Goal: Information Seeking & Learning: Learn about a topic

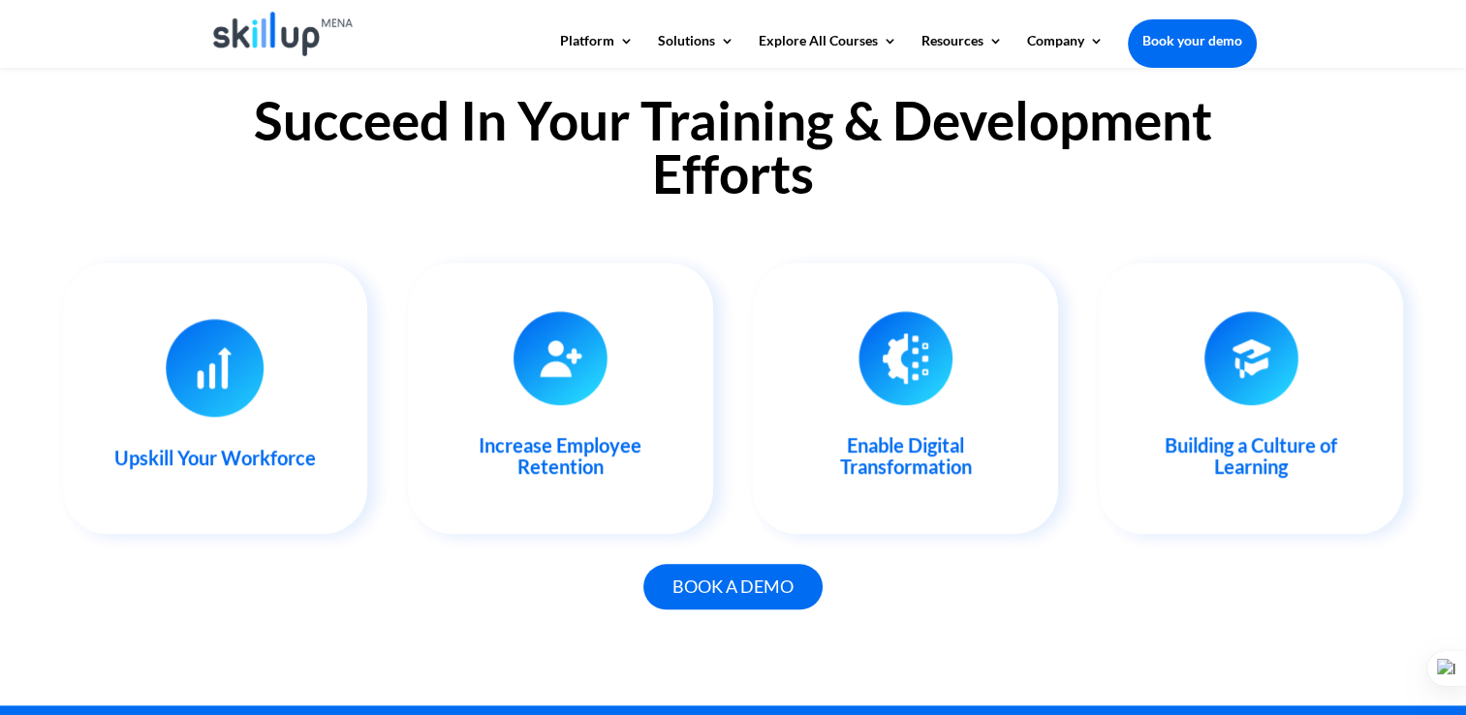
scroll to position [1930, 0]
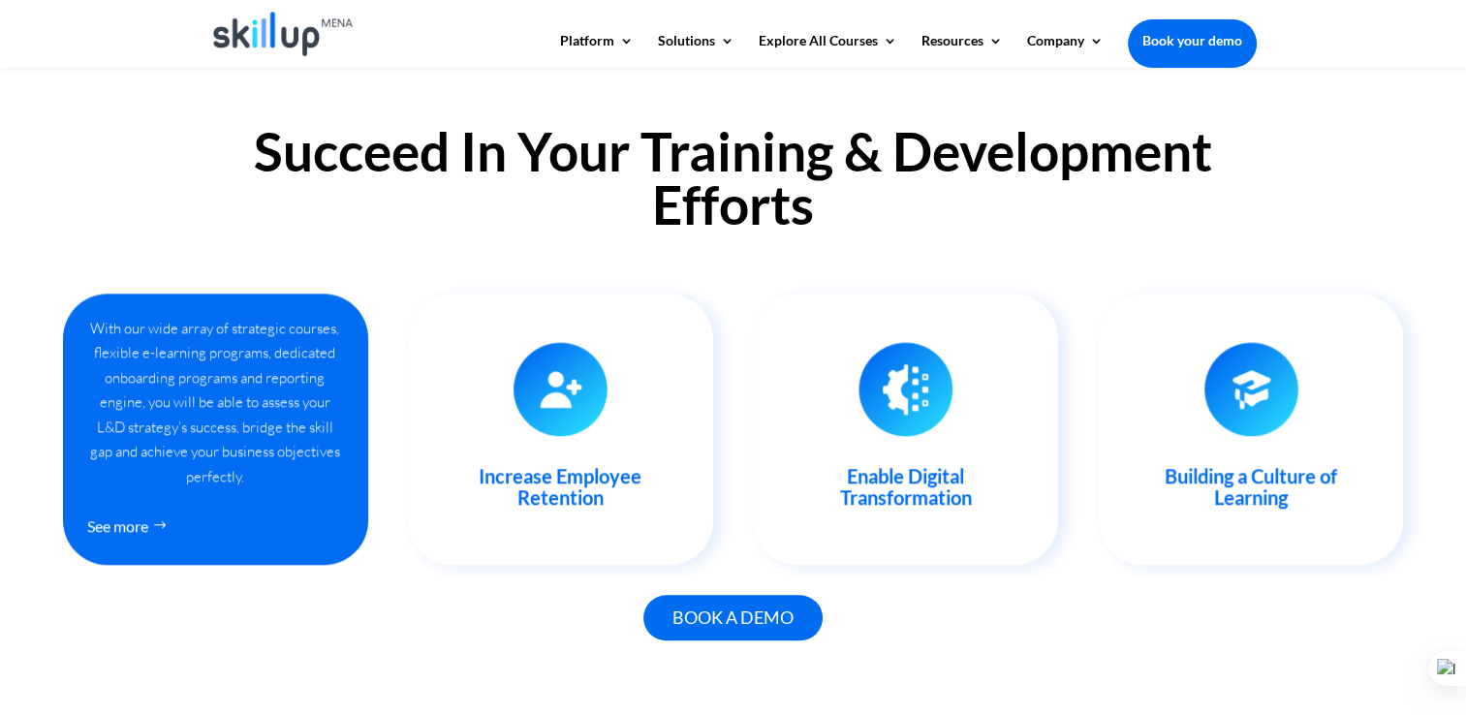
click at [205, 384] on div "With our wide array of strategic courses, flexible e-learning programs, dedicat…" at bounding box center [215, 402] width 257 height 173
click at [139, 515] on link "See more" at bounding box center [133, 526] width 92 height 36
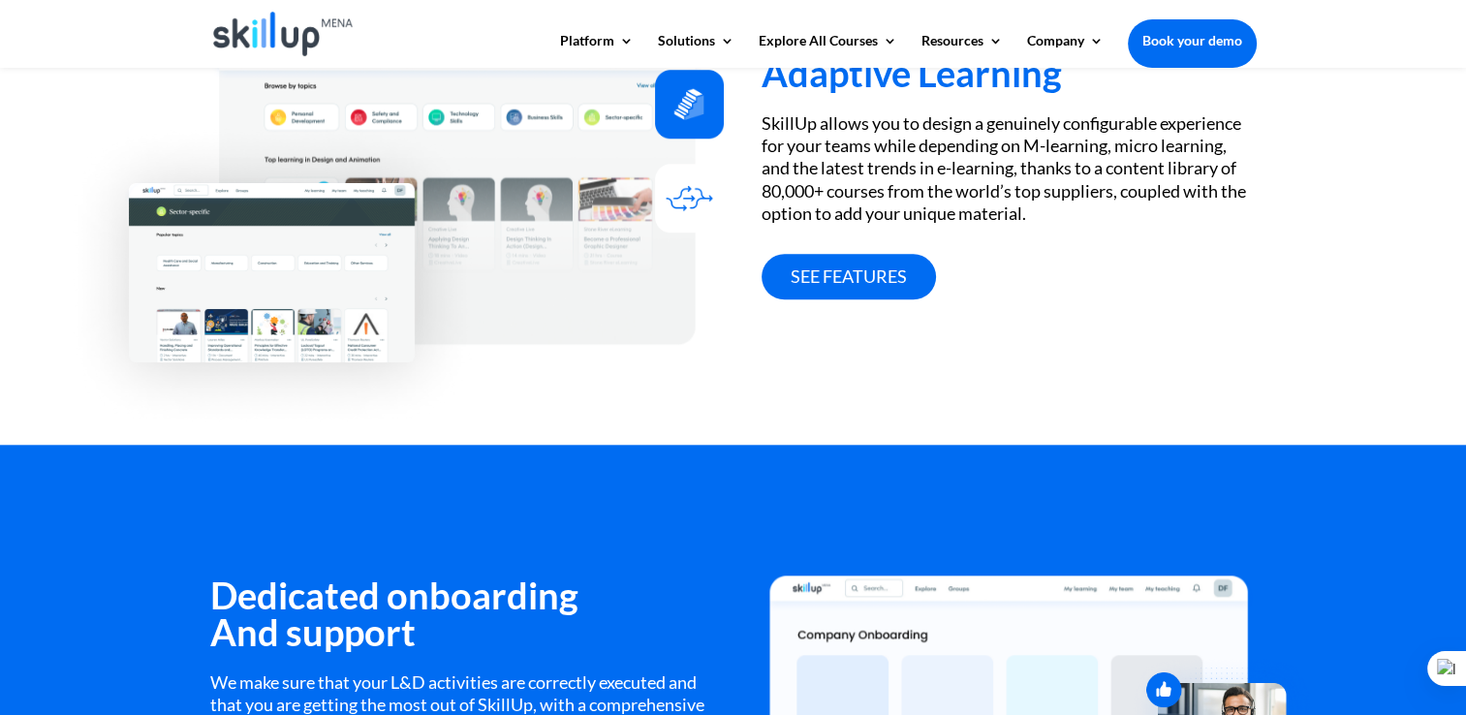
scroll to position [1798, 0]
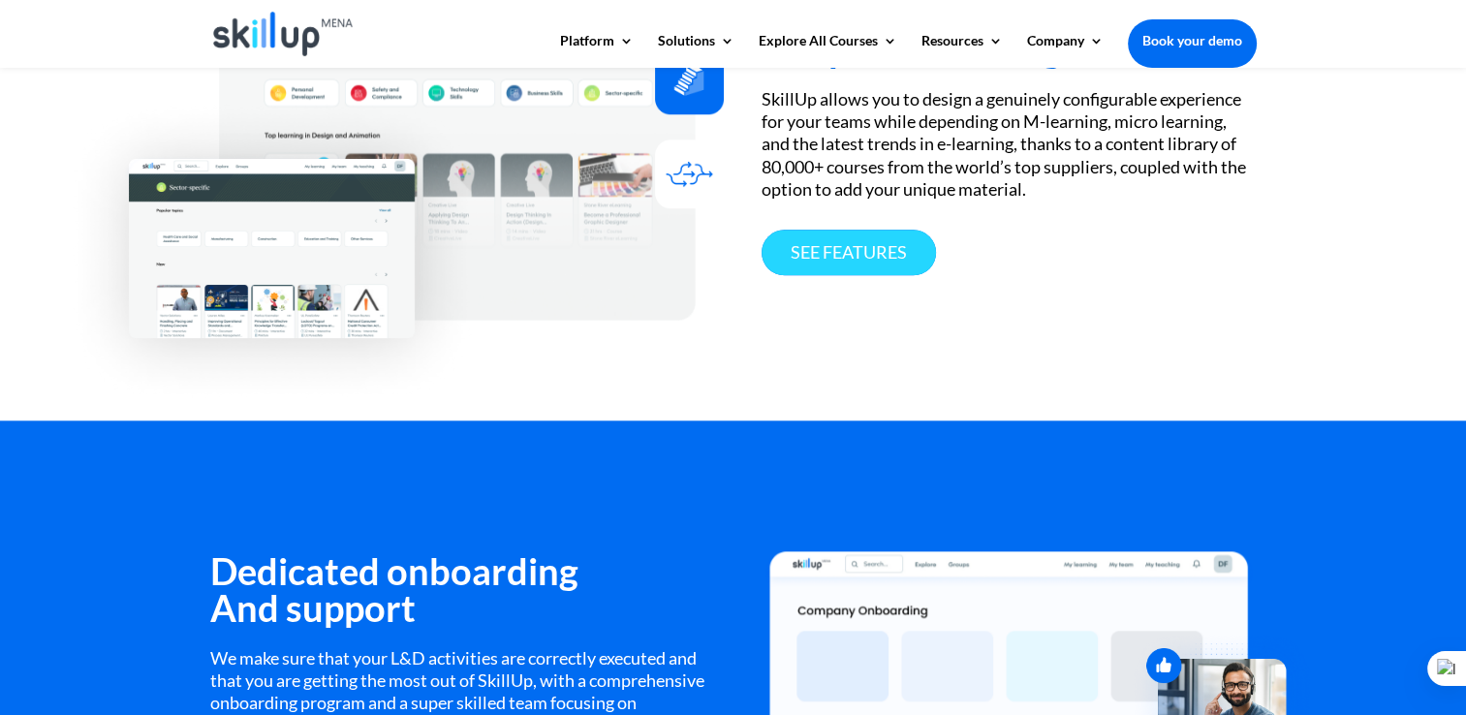
click at [852, 255] on link "See features" at bounding box center [848, 253] width 174 height 46
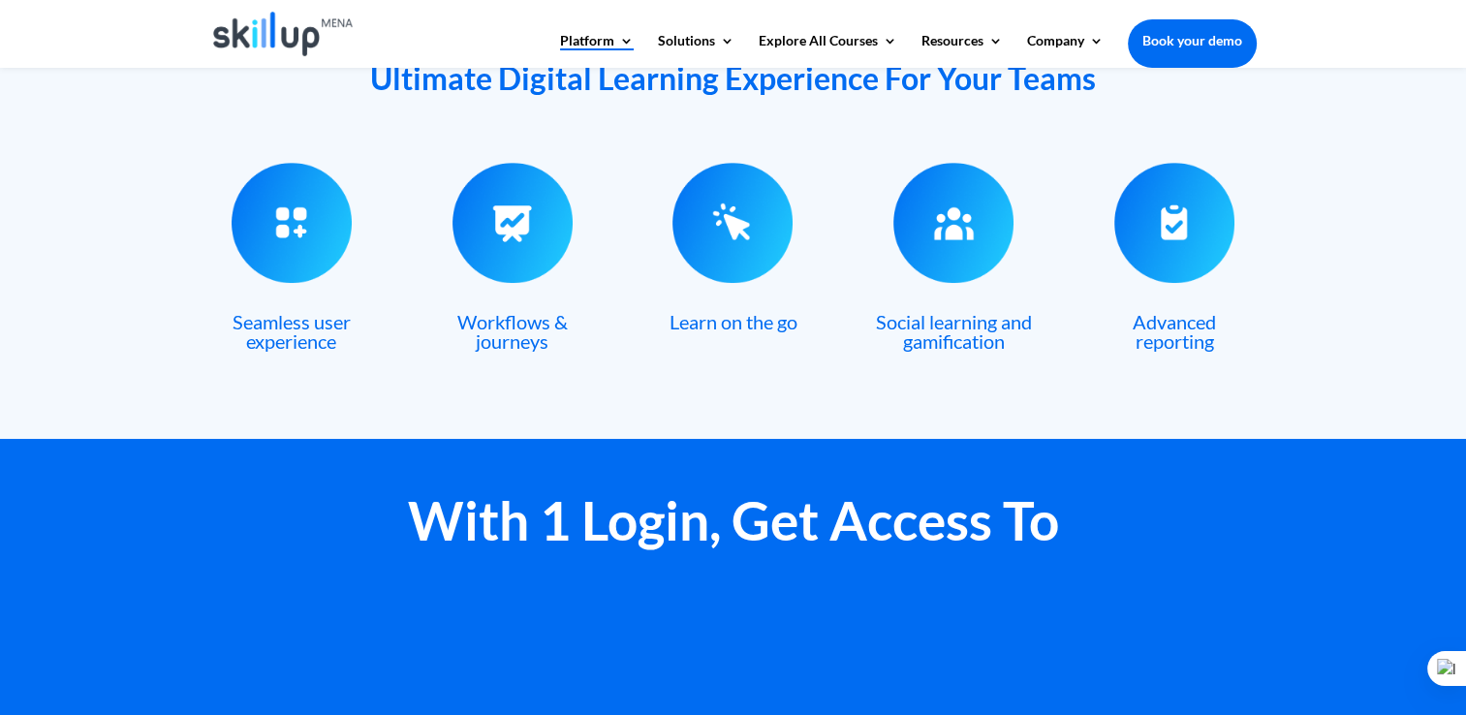
scroll to position [849, 0]
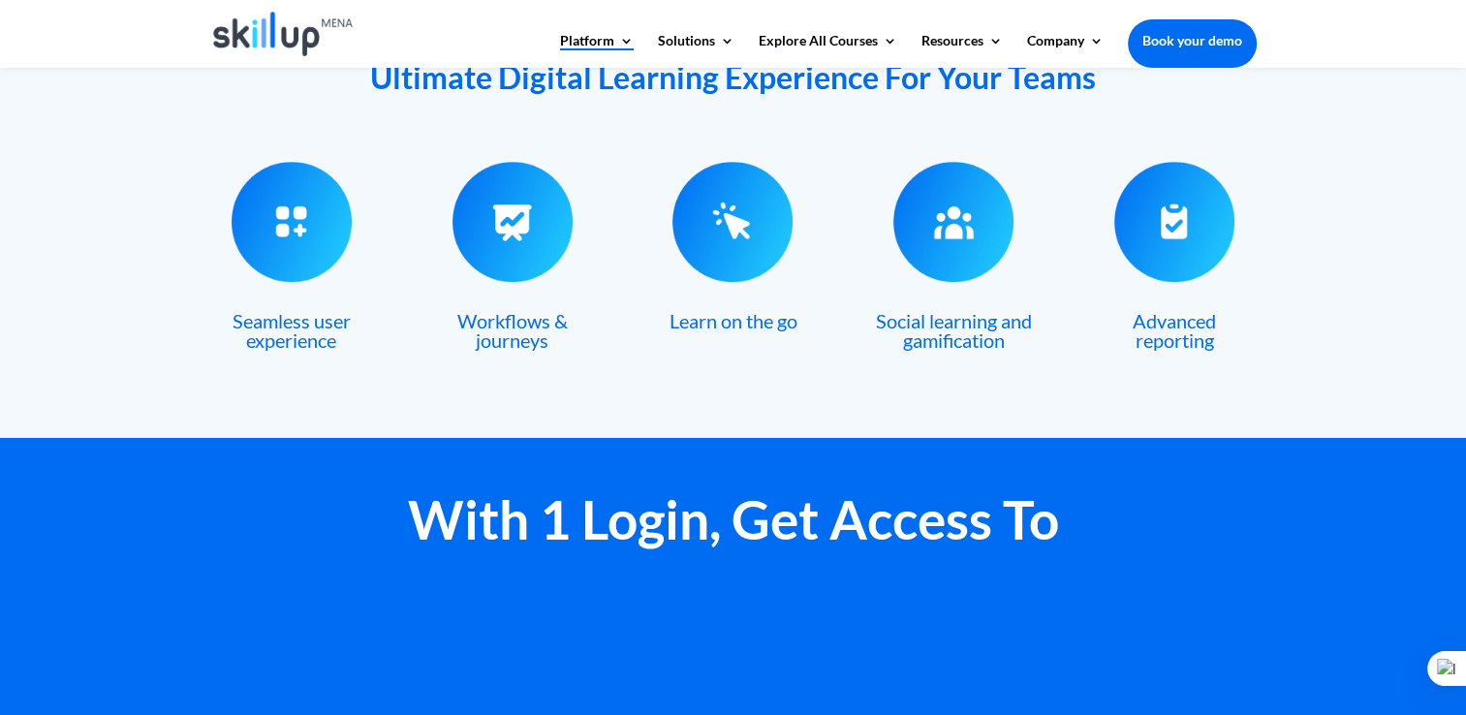
click at [909, 230] on img at bounding box center [953, 222] width 120 height 120
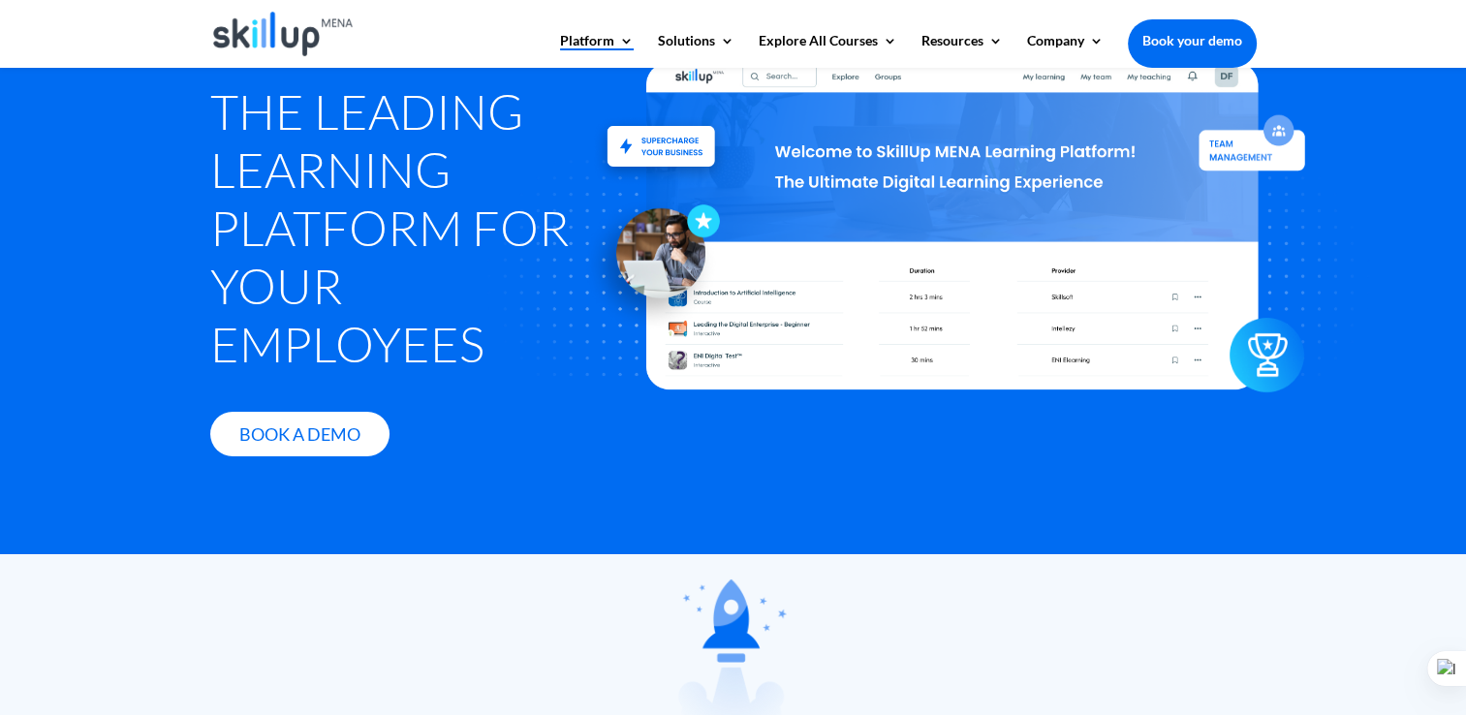
scroll to position [0, 0]
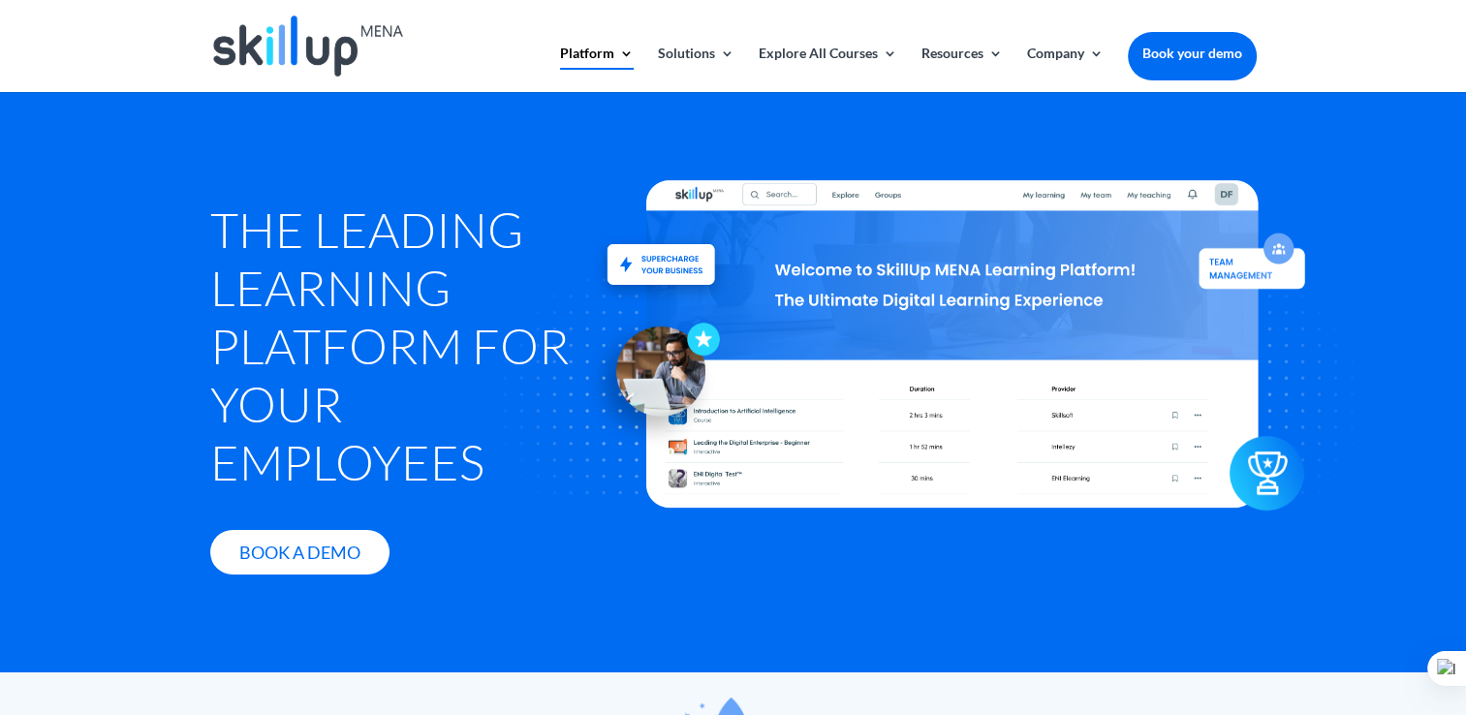
click at [1360, 110] on div at bounding box center [953, 344] width 1065 height 614
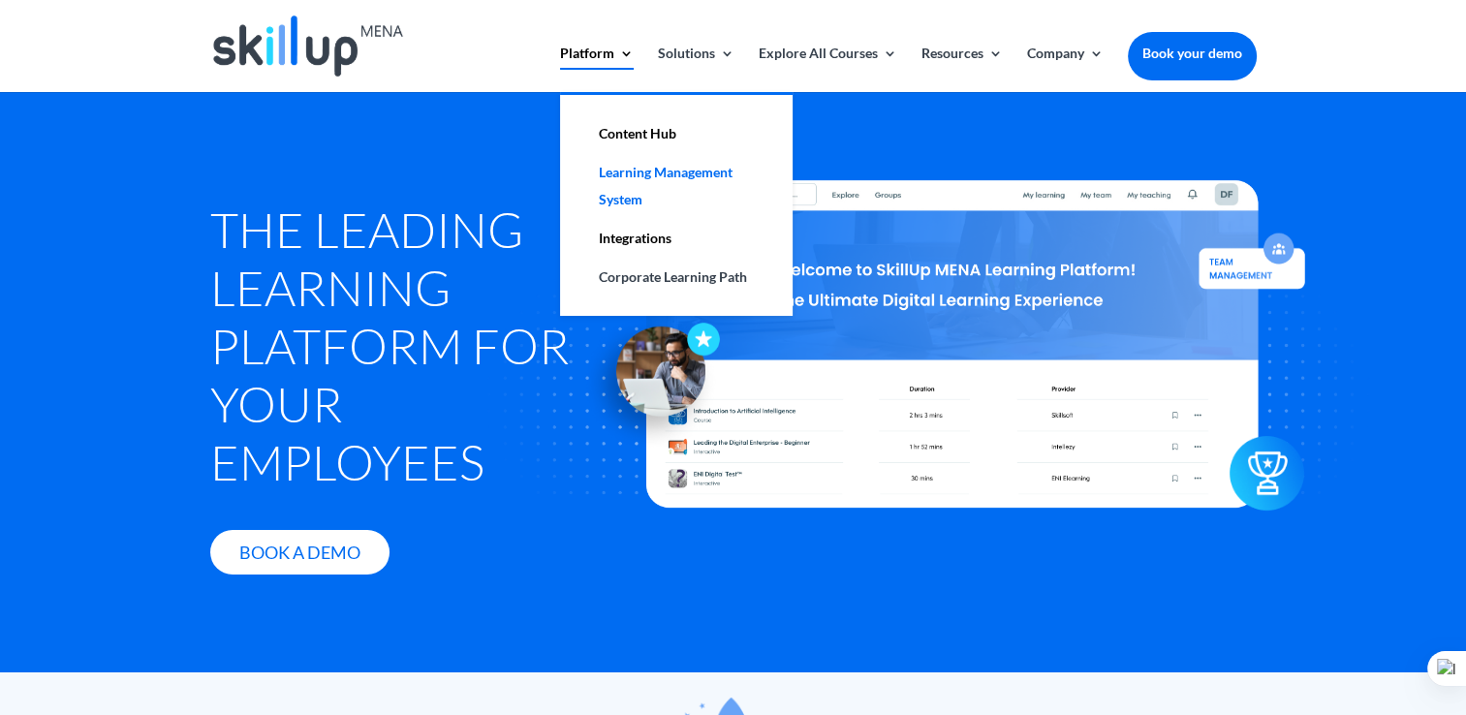
click at [640, 181] on link "Learning Management System" at bounding box center [676, 186] width 194 height 66
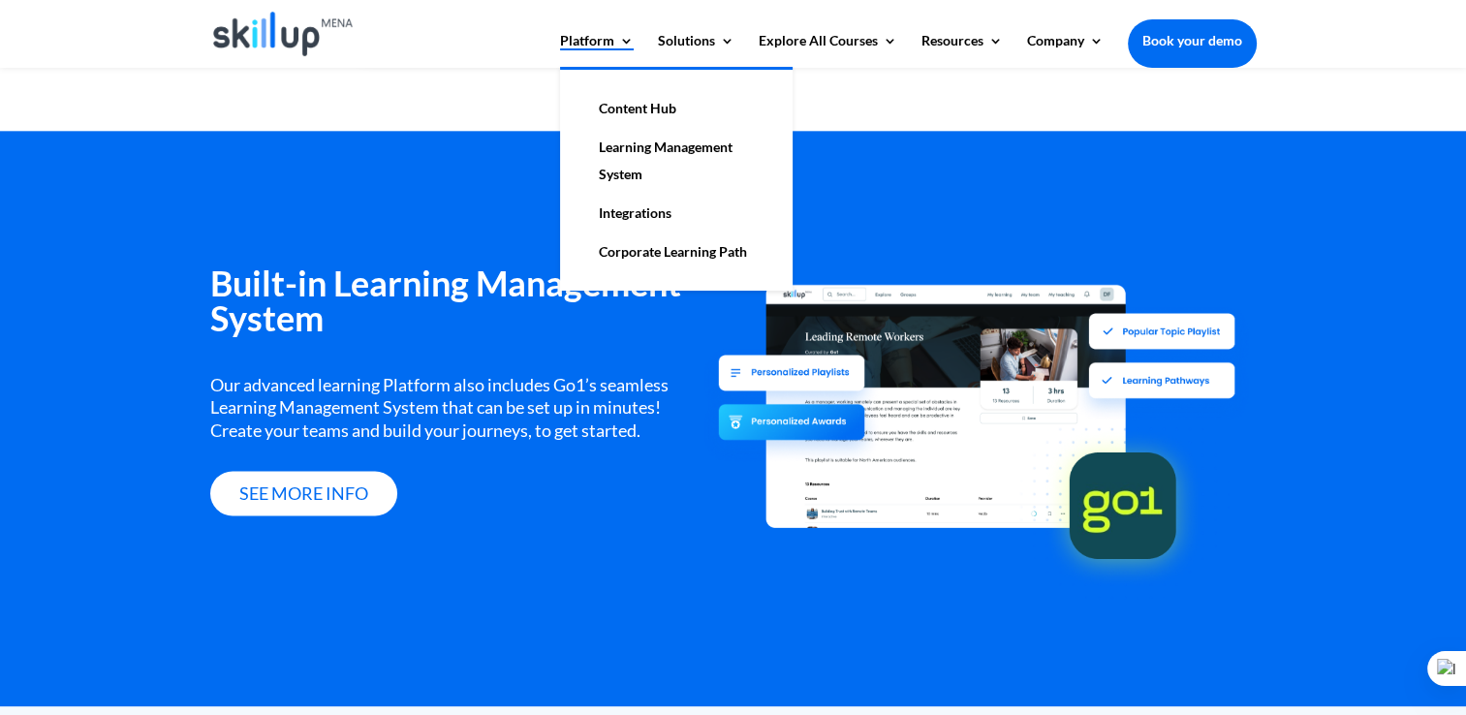
scroll to position [2371, 0]
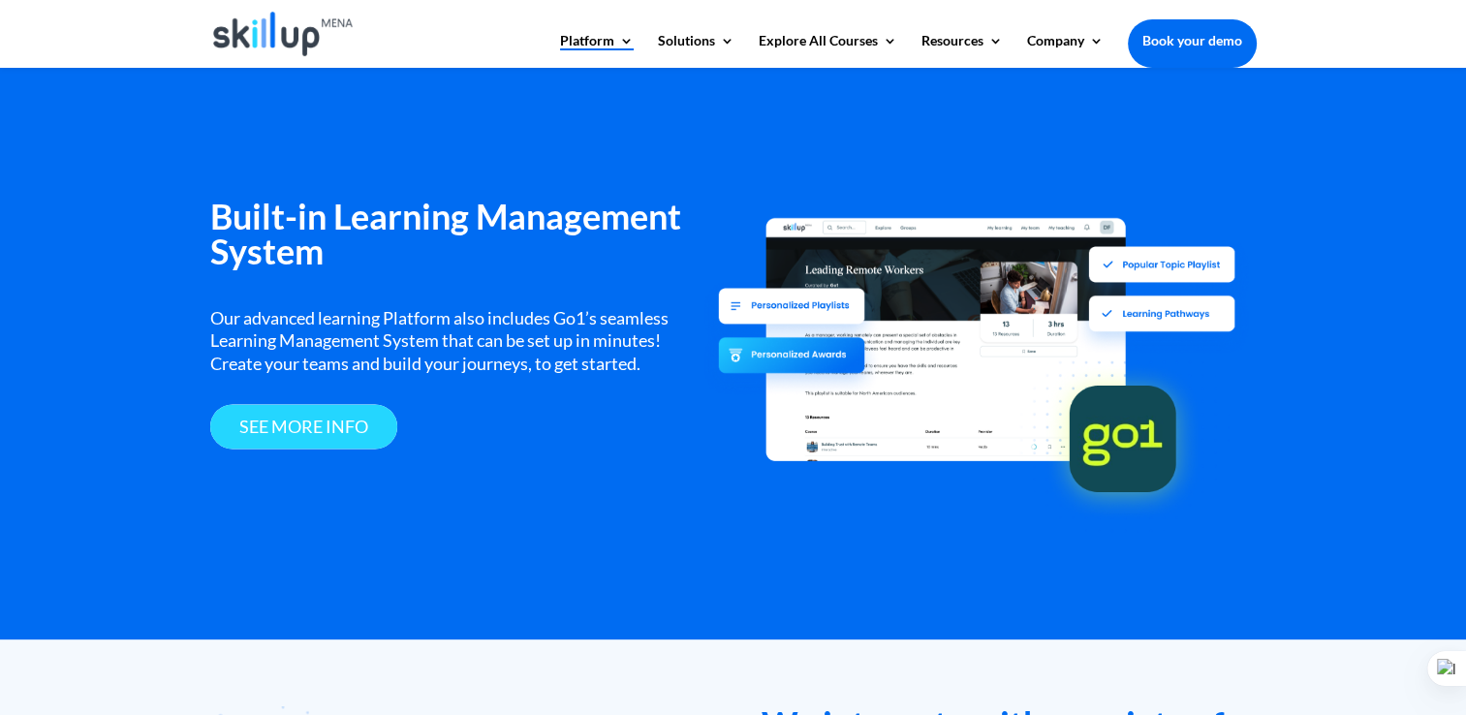
click at [331, 422] on link "see more info" at bounding box center [303, 427] width 187 height 46
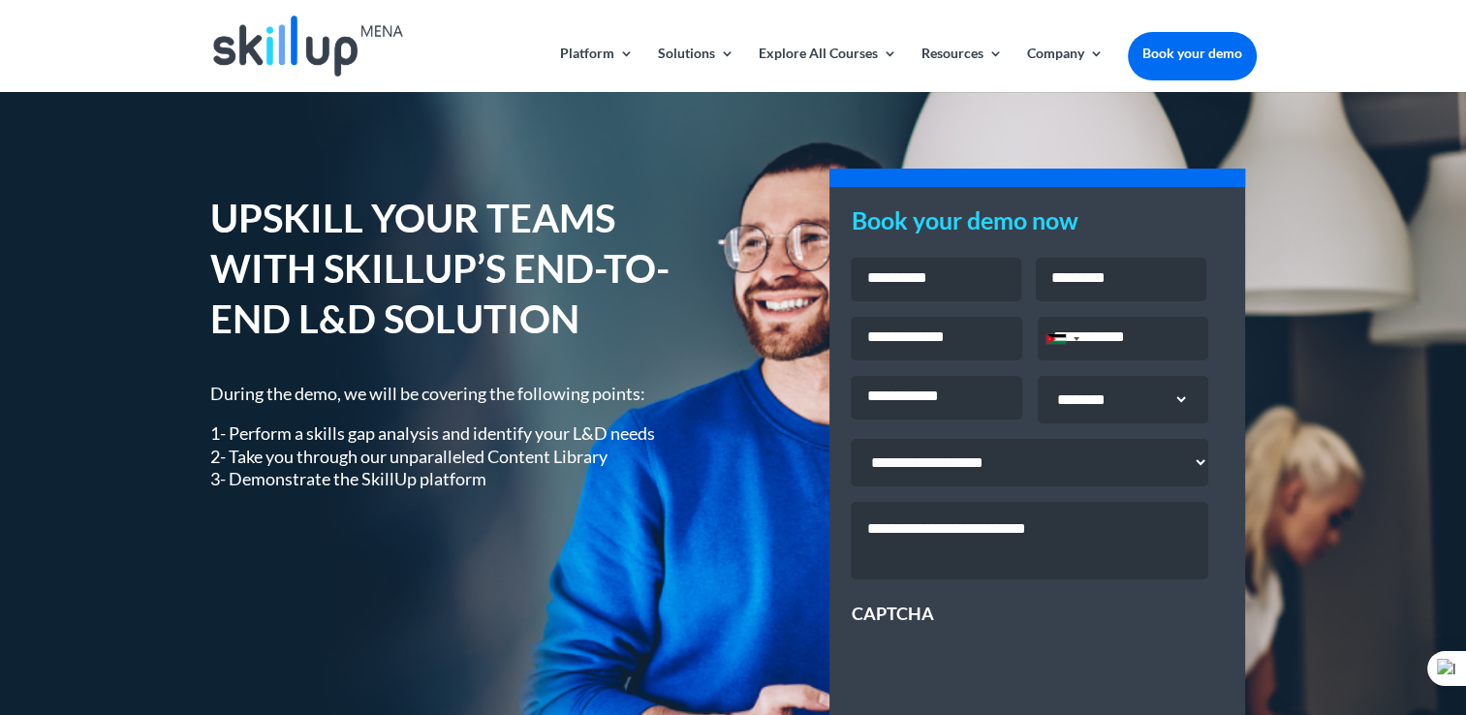
click at [334, 46] on img at bounding box center [308, 45] width 190 height 61
